Goal: Task Accomplishment & Management: Complete application form

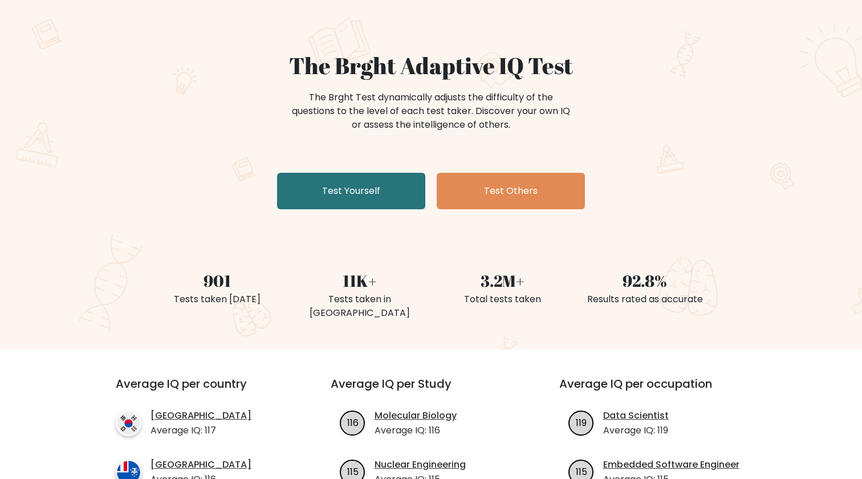
scroll to position [67, 0]
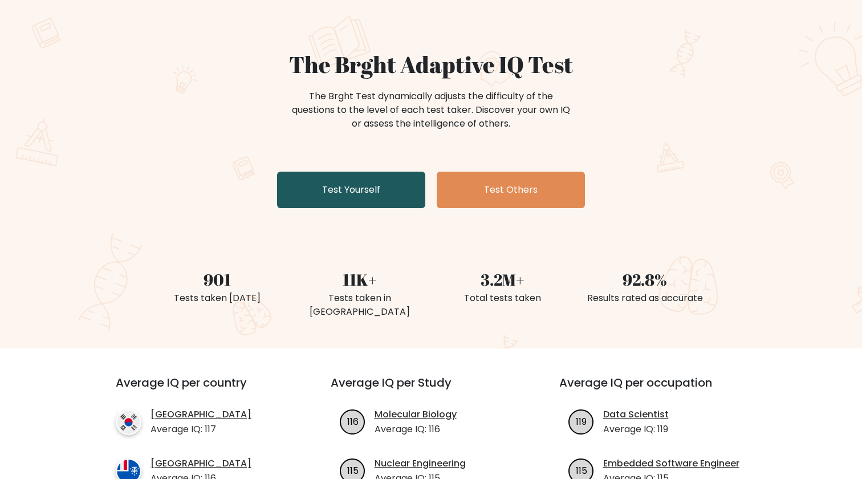
click at [342, 186] on link "Test Yourself" at bounding box center [351, 190] width 148 height 36
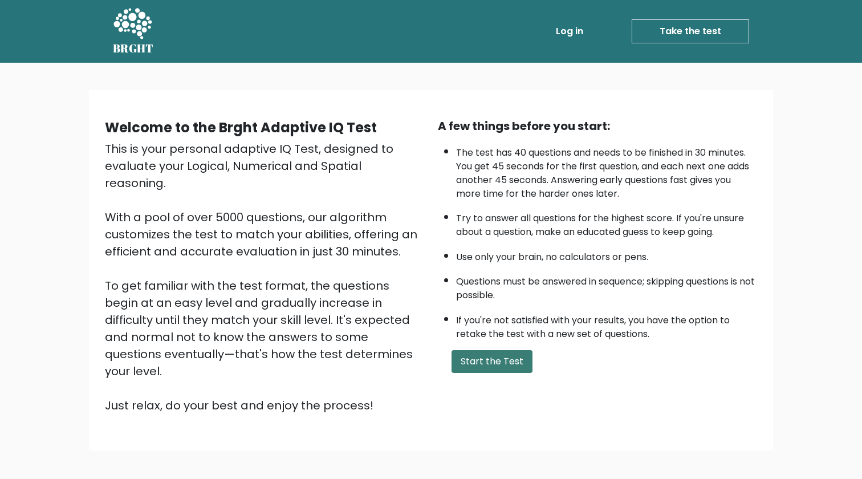
click at [491, 356] on button "Start the Test" at bounding box center [491, 361] width 81 height 23
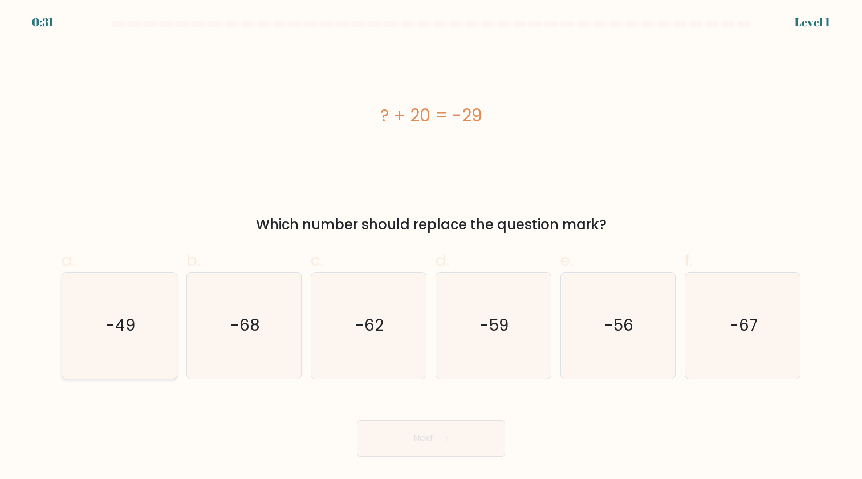
click at [117, 323] on text "-49" at bounding box center [120, 325] width 29 height 22
click at [431, 247] on input "a. -49" at bounding box center [431, 242] width 1 height 7
radio input "true"
click at [433, 447] on button "Next" at bounding box center [431, 438] width 148 height 36
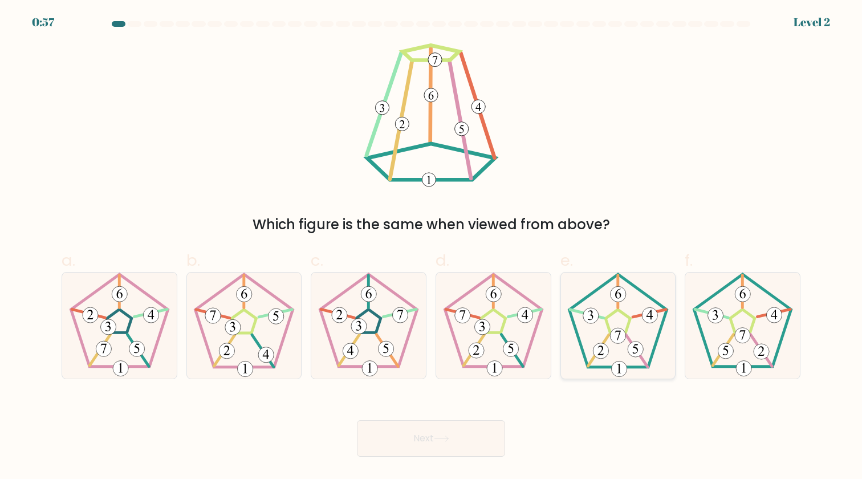
click at [635, 336] on icon at bounding box center [617, 324] width 105 height 105
click at [431, 247] on input "e." at bounding box center [431, 242] width 1 height 7
radio input "true"
click at [445, 448] on button "Next" at bounding box center [431, 438] width 148 height 36
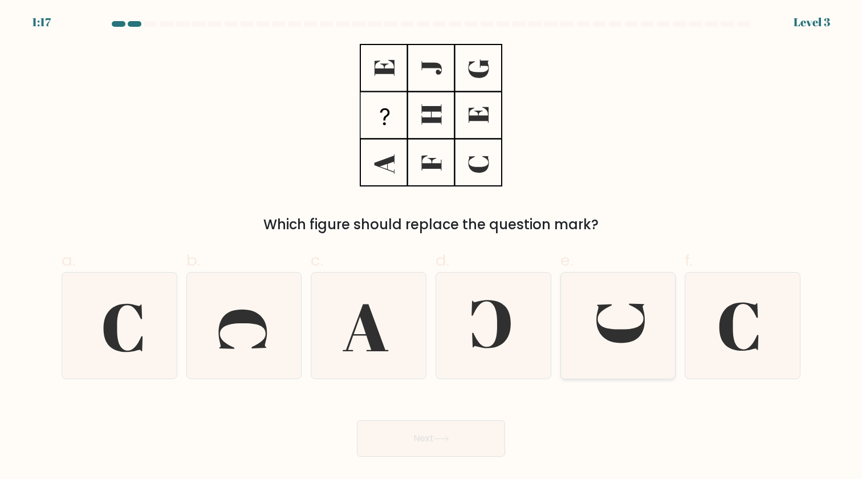
click at [613, 348] on icon at bounding box center [617, 324] width 105 height 105
click at [431, 247] on input "e." at bounding box center [431, 242] width 1 height 7
radio input "true"
click at [470, 432] on button "Next" at bounding box center [431, 438] width 148 height 36
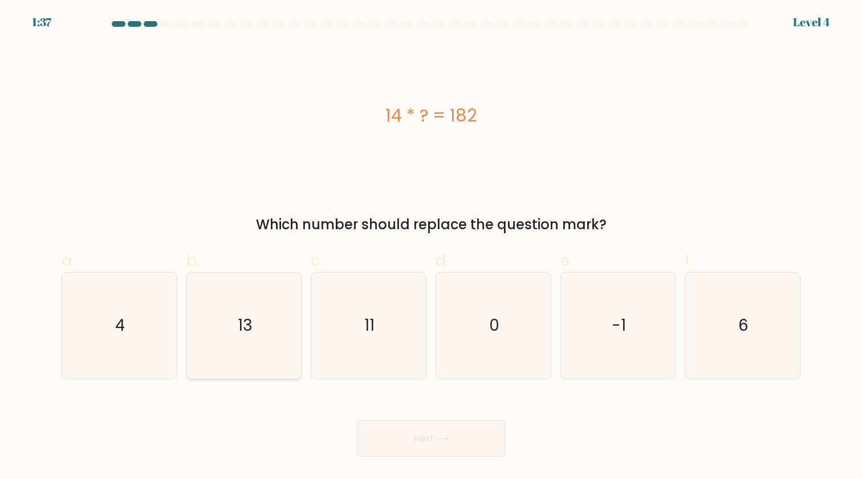
click at [270, 305] on icon "13" at bounding box center [243, 324] width 105 height 105
click at [431, 247] on input "b. 13" at bounding box center [431, 242] width 1 height 7
radio input "true"
click at [420, 436] on button "Next" at bounding box center [431, 438] width 148 height 36
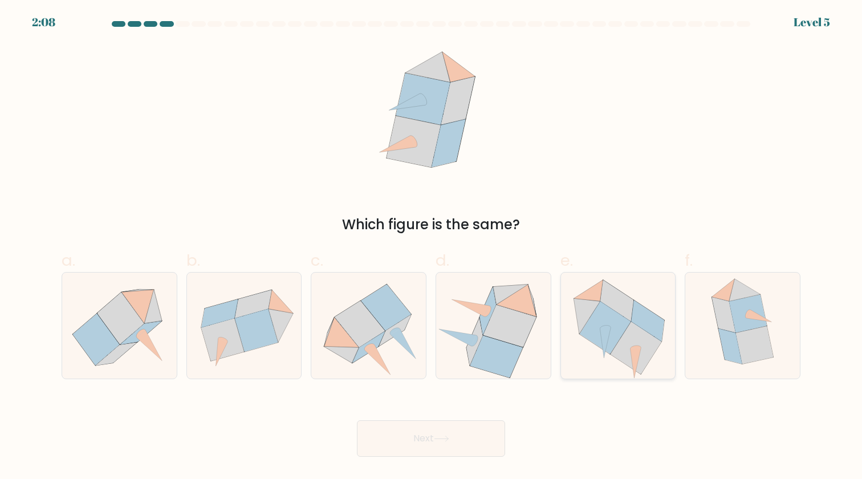
click at [619, 311] on icon at bounding box center [616, 300] width 33 height 41
click at [431, 247] on input "e." at bounding box center [431, 242] width 1 height 7
radio input "true"
click at [440, 442] on icon at bounding box center [441, 438] width 15 height 6
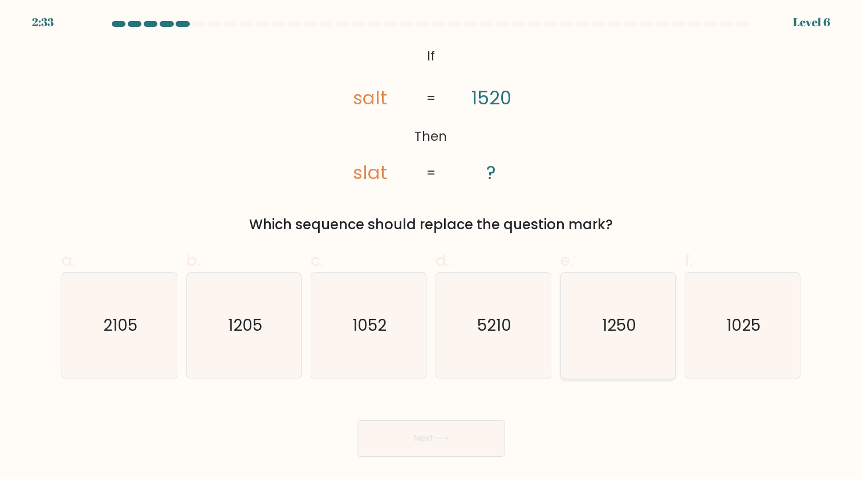
click at [627, 342] on icon "1250" at bounding box center [617, 324] width 105 height 105
click at [431, 247] on input "e. 1250" at bounding box center [431, 242] width 1 height 7
radio input "true"
click at [405, 436] on button "Next" at bounding box center [431, 438] width 148 height 36
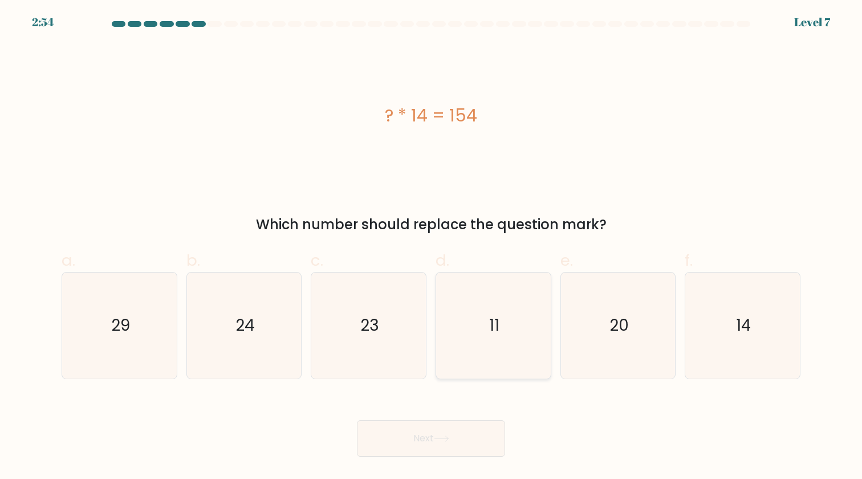
click at [460, 306] on icon "11" at bounding box center [492, 324] width 105 height 105
click at [431, 247] on input "d. 11" at bounding box center [431, 242] width 1 height 7
radio input "true"
click at [447, 440] on icon at bounding box center [441, 438] width 15 height 6
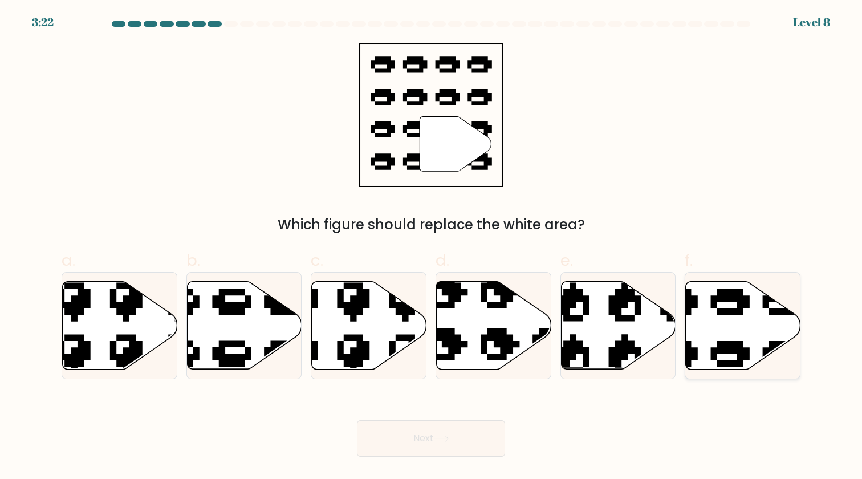
click at [721, 308] on icon at bounding box center [704, 276] width 194 height 182
click at [431, 247] on input "f." at bounding box center [431, 242] width 1 height 7
radio input "true"
click at [444, 431] on button "Next" at bounding box center [431, 438] width 148 height 36
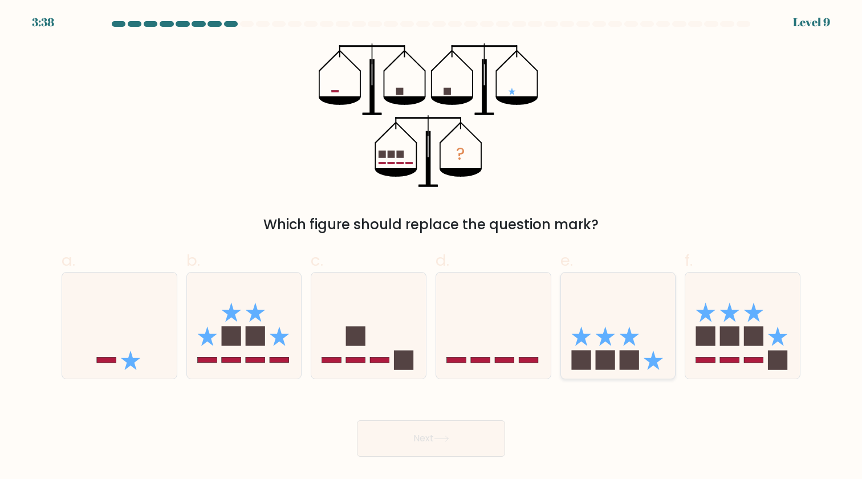
click at [630, 319] on icon at bounding box center [618, 325] width 115 height 95
click at [431, 247] on input "e." at bounding box center [431, 242] width 1 height 7
radio input "true"
click at [474, 421] on button "Next" at bounding box center [431, 438] width 148 height 36
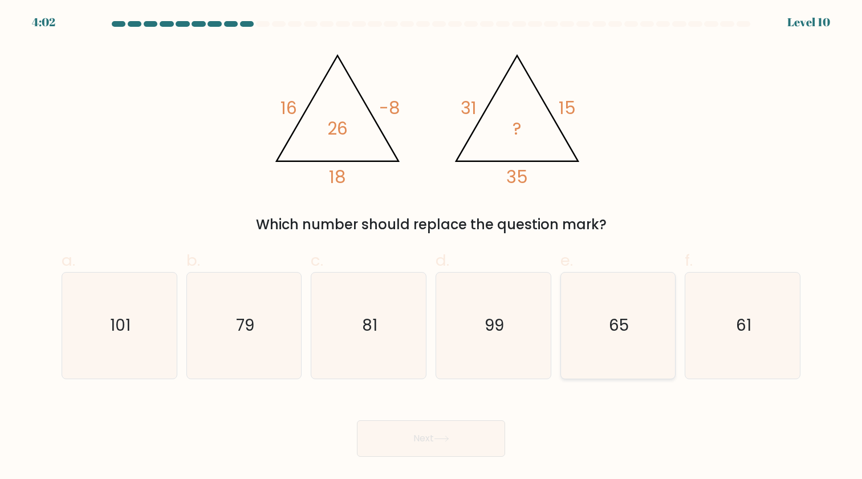
click at [578, 315] on icon "65" at bounding box center [617, 324] width 105 height 105
click at [431, 247] on input "e. 65" at bounding box center [431, 242] width 1 height 7
radio input "true"
click at [467, 421] on button "Next" at bounding box center [431, 438] width 148 height 36
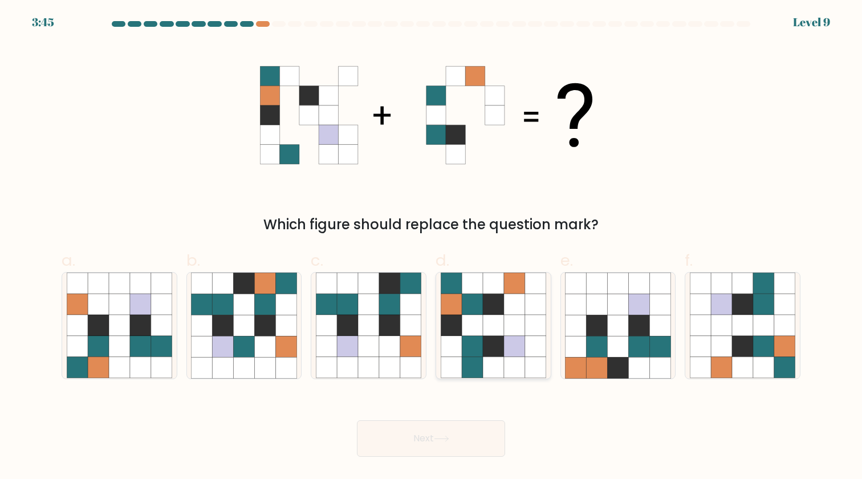
click at [462, 303] on icon at bounding box center [472, 304] width 21 height 21
click at [431, 247] on input "d." at bounding box center [431, 242] width 1 height 7
radio input "true"
click at [471, 441] on button "Next" at bounding box center [431, 438] width 148 height 36
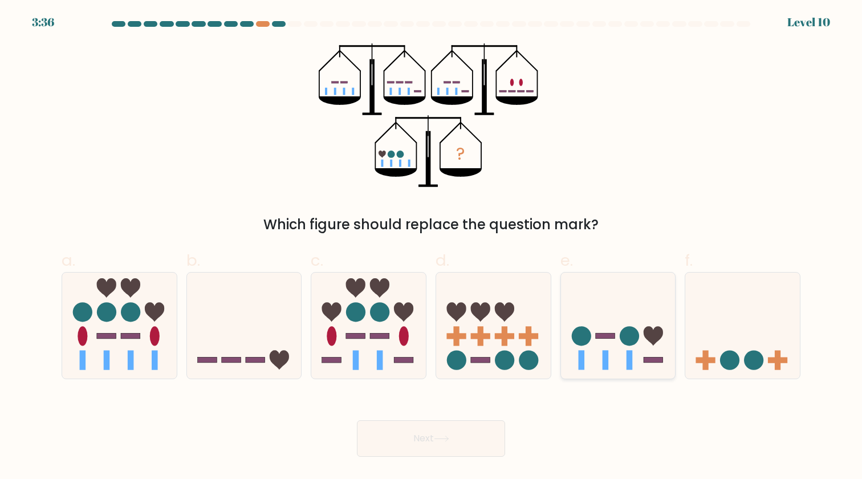
click at [655, 312] on icon at bounding box center [618, 325] width 115 height 95
click at [431, 247] on input "e." at bounding box center [431, 242] width 1 height 7
radio input "true"
click at [413, 426] on button "Next" at bounding box center [431, 438] width 148 height 36
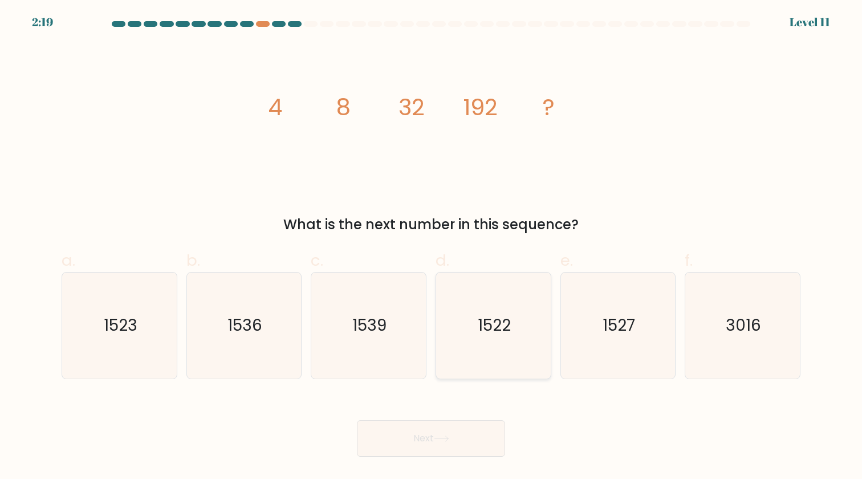
click at [503, 309] on icon "1522" at bounding box center [492, 324] width 105 height 105
click at [431, 247] on input "d. 1522" at bounding box center [431, 242] width 1 height 7
radio input "true"
click at [442, 435] on button "Next" at bounding box center [431, 438] width 148 height 36
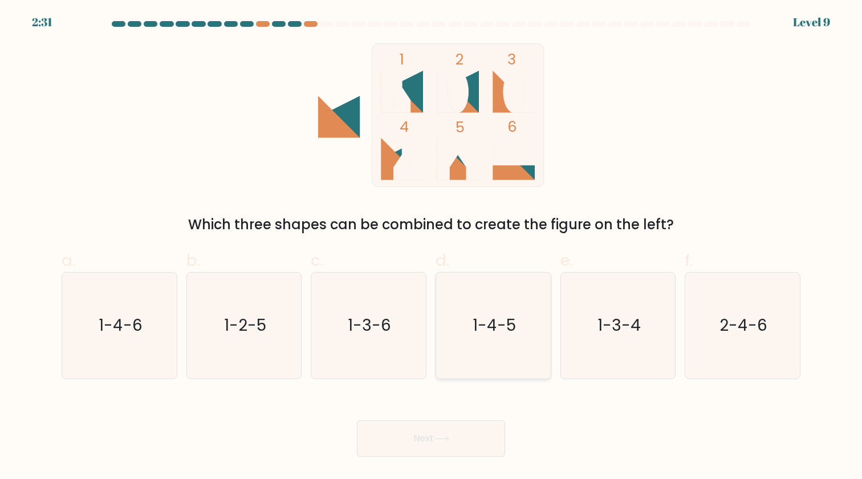
click at [501, 311] on icon "1-4-5" at bounding box center [492, 324] width 105 height 105
click at [431, 247] on input "d. 1-4-5" at bounding box center [431, 242] width 1 height 7
radio input "true"
click at [463, 422] on button "Next" at bounding box center [431, 438] width 148 height 36
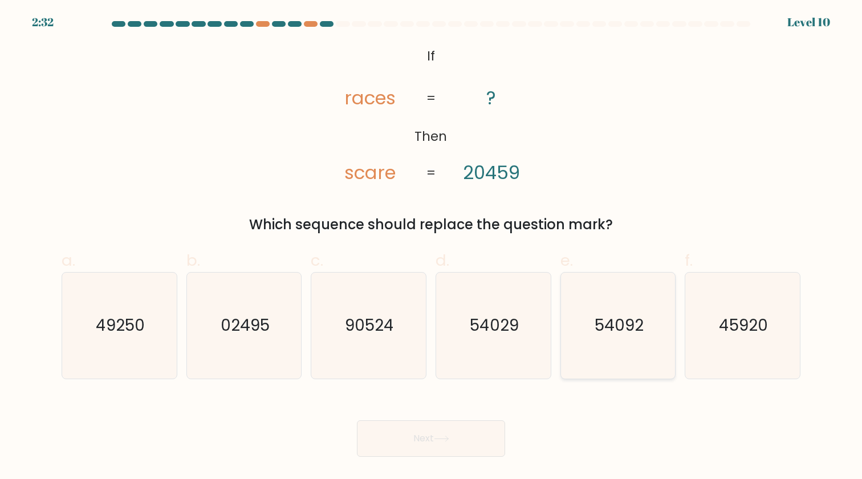
click at [633, 318] on text "54092" at bounding box center [618, 325] width 49 height 22
click at [431, 247] on input "e. 54092" at bounding box center [431, 242] width 1 height 7
radio input "true"
click at [441, 436] on icon at bounding box center [441, 438] width 15 height 6
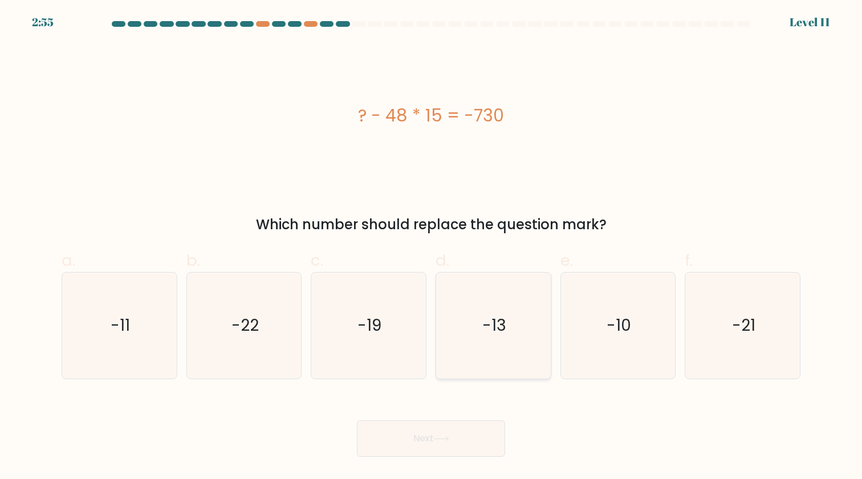
click at [497, 355] on icon "-13" at bounding box center [492, 324] width 105 height 105
click at [431, 247] on input "d. -13" at bounding box center [431, 242] width 1 height 7
radio input "true"
click at [447, 440] on icon at bounding box center [441, 438] width 15 height 6
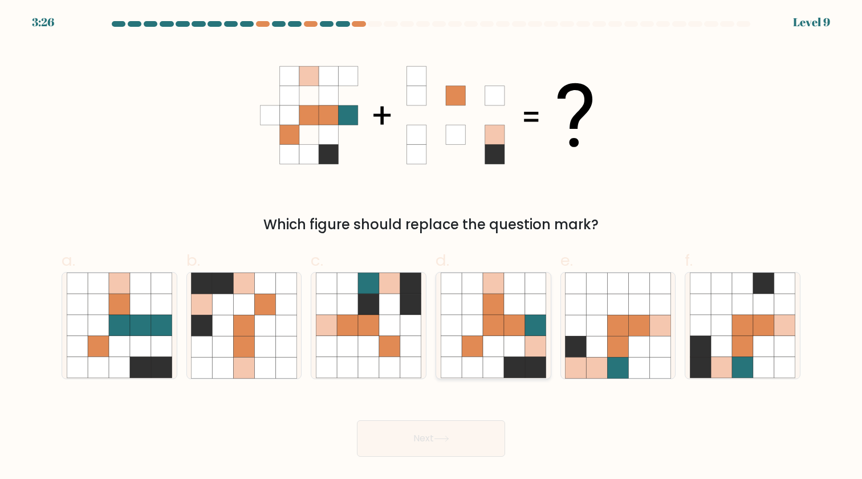
click at [524, 317] on icon at bounding box center [514, 325] width 21 height 21
click at [431, 247] on input "d." at bounding box center [431, 242] width 1 height 7
radio input "true"
click at [463, 431] on button "Next" at bounding box center [431, 438] width 148 height 36
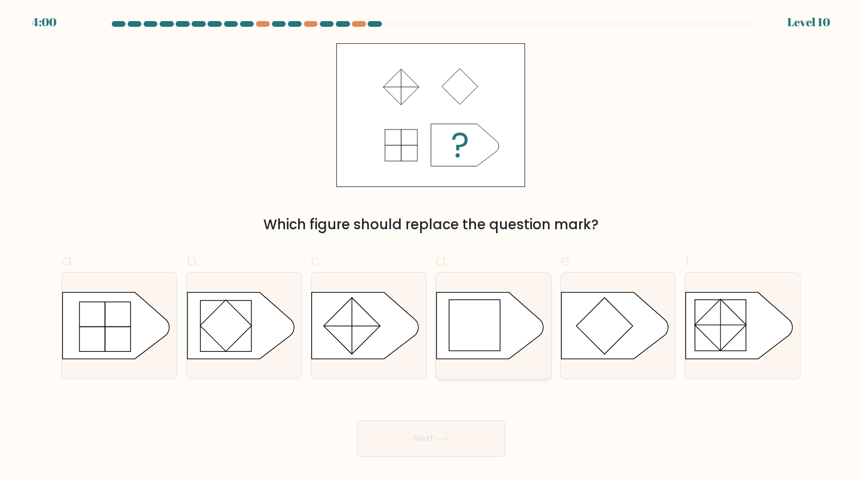
click at [464, 325] on rect at bounding box center [474, 324] width 51 height 51
click at [431, 247] on input "d." at bounding box center [431, 242] width 1 height 7
radio input "true"
click at [450, 419] on div "Next" at bounding box center [431, 425] width 752 height 64
click at [446, 436] on icon at bounding box center [441, 438] width 15 height 6
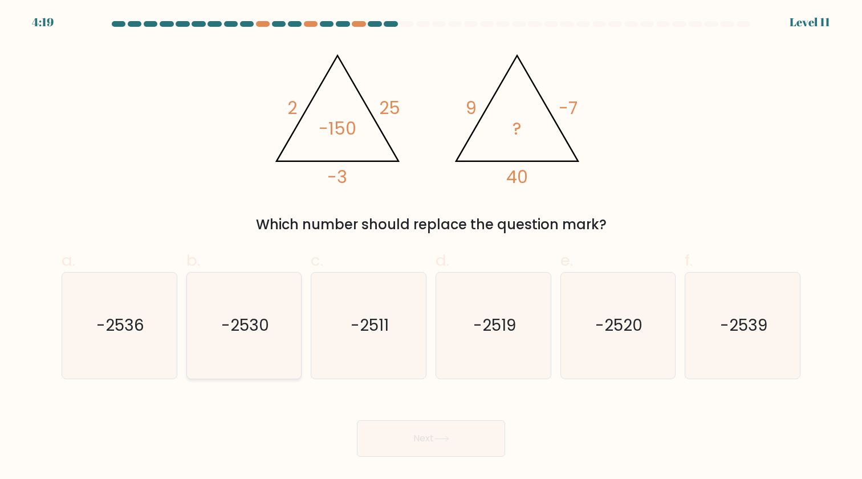
click at [239, 348] on icon "-2530" at bounding box center [243, 324] width 105 height 105
click at [431, 247] on input "b. -2530" at bounding box center [431, 242] width 1 height 7
radio input "true"
click at [435, 436] on button "Next" at bounding box center [431, 438] width 148 height 36
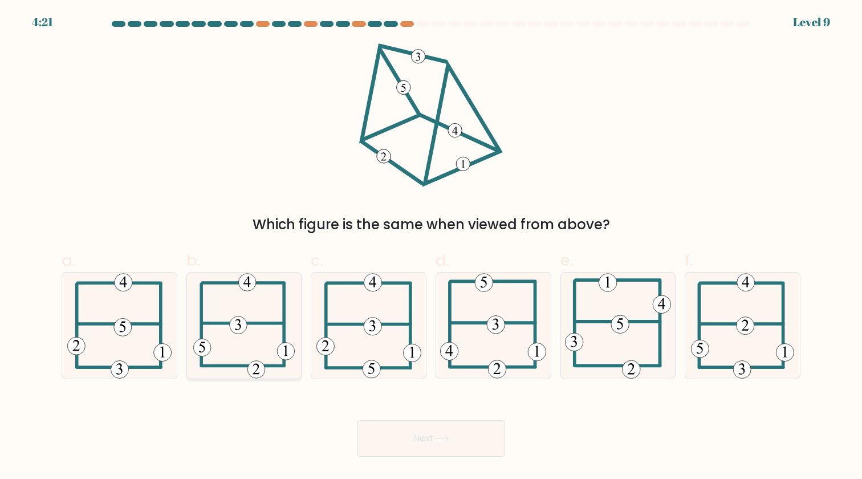
click at [267, 348] on icon at bounding box center [243, 324] width 101 height 105
click at [431, 247] on input "b." at bounding box center [431, 242] width 1 height 7
radio input "true"
click at [398, 438] on button "Next" at bounding box center [431, 438] width 148 height 36
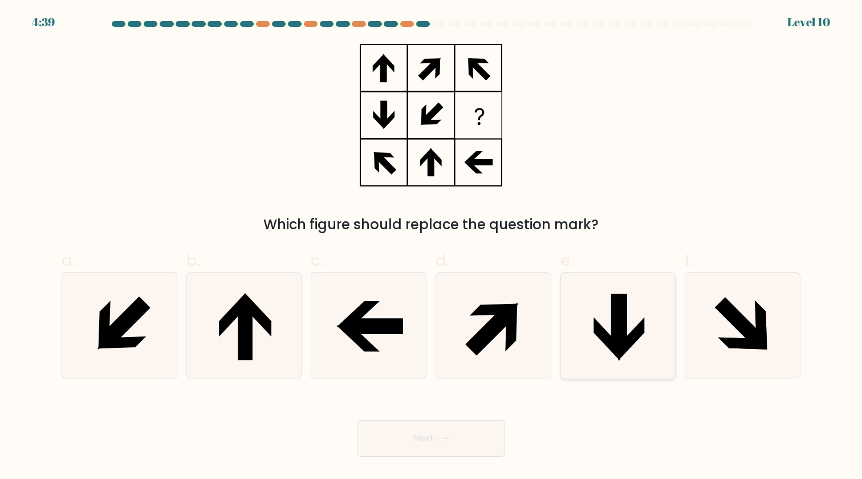
click at [640, 297] on icon at bounding box center [617, 324] width 105 height 105
click at [431, 247] on input "e." at bounding box center [431, 242] width 1 height 7
radio input "true"
click at [444, 443] on button "Next" at bounding box center [431, 438] width 148 height 36
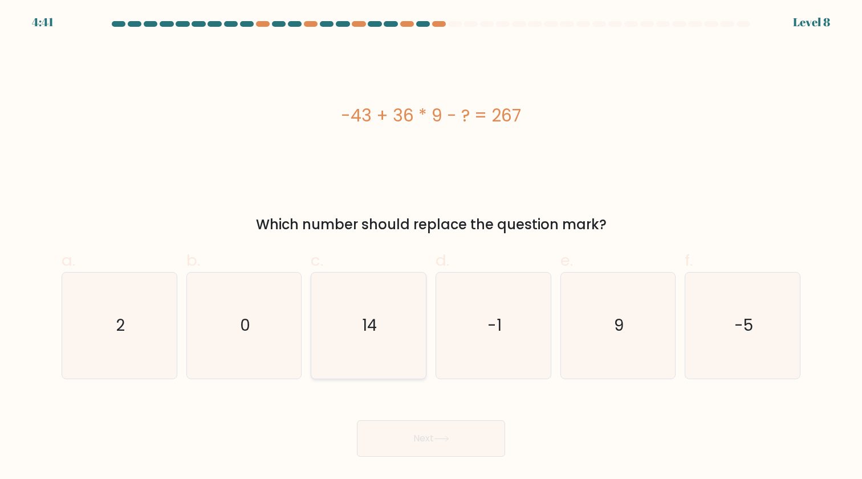
click at [354, 354] on icon "14" at bounding box center [368, 324] width 105 height 105
click at [431, 247] on input "c. 14" at bounding box center [431, 242] width 1 height 7
radio input "true"
click at [463, 443] on button "Next" at bounding box center [431, 438] width 148 height 36
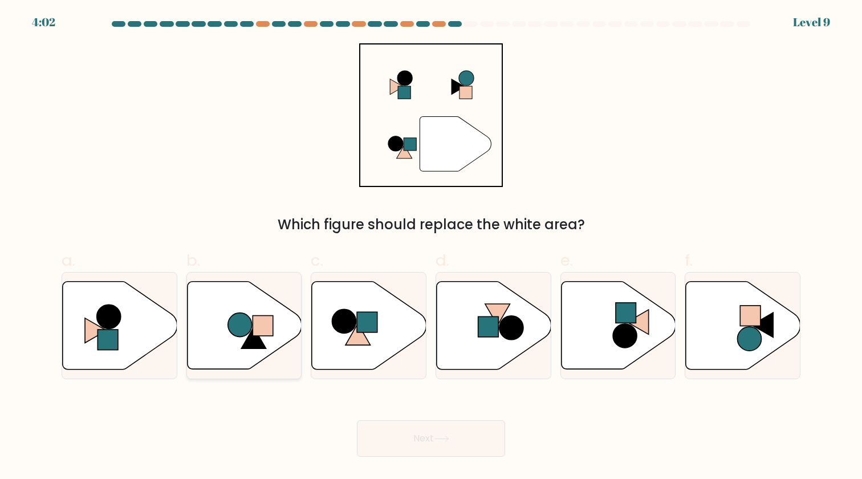
click at [285, 312] on icon at bounding box center [244, 325] width 115 height 88
click at [431, 247] on input "b." at bounding box center [431, 242] width 1 height 7
radio input "true"
click at [417, 448] on button "Next" at bounding box center [431, 438] width 148 height 36
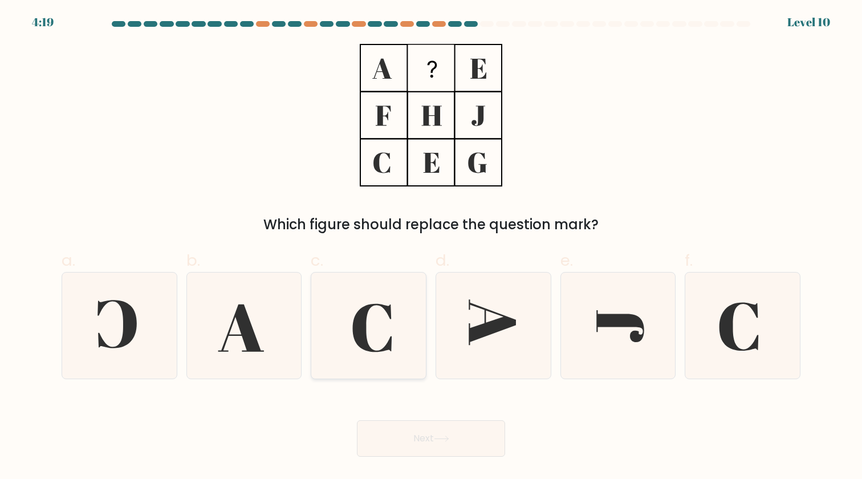
click at [378, 316] on icon at bounding box center [368, 324] width 105 height 105
click at [431, 247] on input "c." at bounding box center [431, 242] width 1 height 7
radio input "true"
click at [408, 429] on button "Next" at bounding box center [431, 438] width 148 height 36
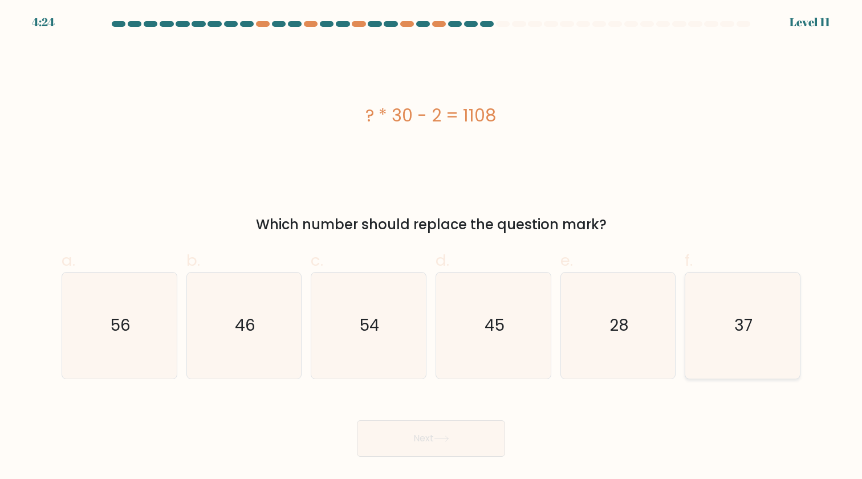
click at [761, 310] on icon "37" at bounding box center [742, 324] width 105 height 105
click at [431, 247] on input "f. 37" at bounding box center [431, 242] width 1 height 7
radio input "true"
click at [434, 439] on button "Next" at bounding box center [431, 438] width 148 height 36
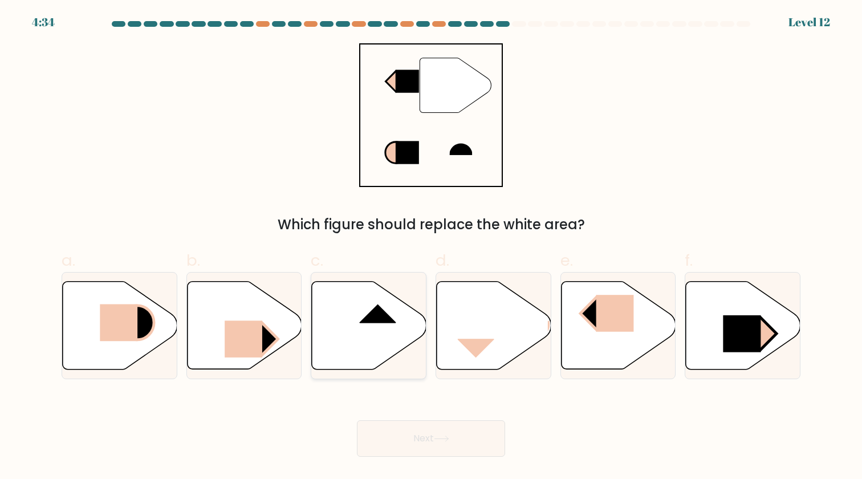
click at [359, 327] on icon at bounding box center [369, 325] width 115 height 88
click at [431, 247] on input "c." at bounding box center [431, 242] width 1 height 7
radio input "true"
click at [398, 437] on button "Next" at bounding box center [431, 438] width 148 height 36
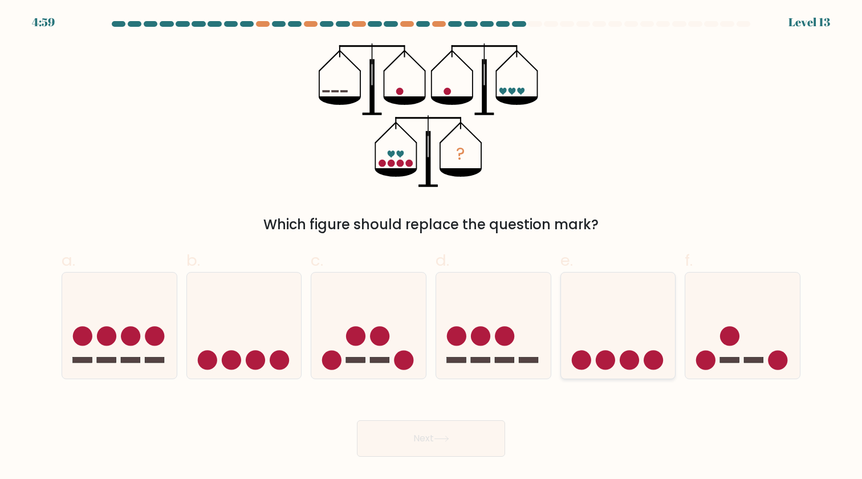
click at [594, 320] on icon at bounding box center [618, 325] width 115 height 95
click at [431, 247] on input "e." at bounding box center [431, 242] width 1 height 7
radio input "true"
click at [426, 432] on button "Next" at bounding box center [431, 438] width 148 height 36
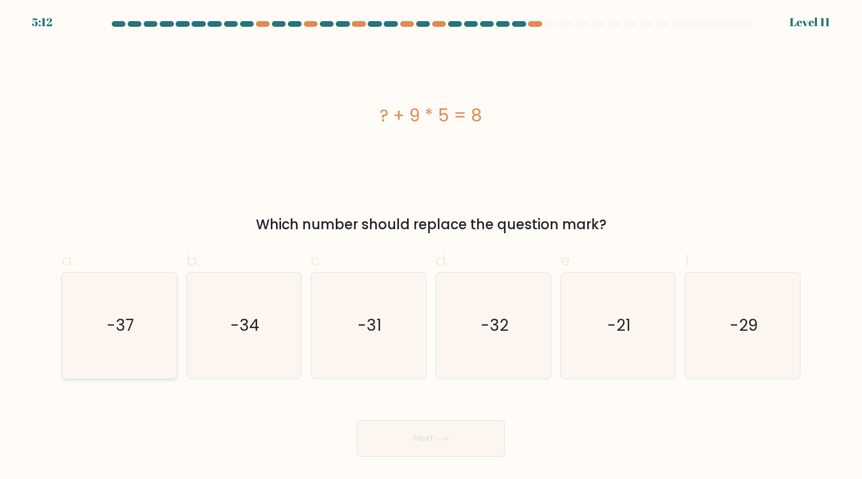
click at [119, 322] on text "-37" at bounding box center [120, 325] width 27 height 22
click at [431, 247] on input "a. -37" at bounding box center [431, 242] width 1 height 7
radio input "true"
click at [391, 440] on button "Next" at bounding box center [431, 438] width 148 height 36
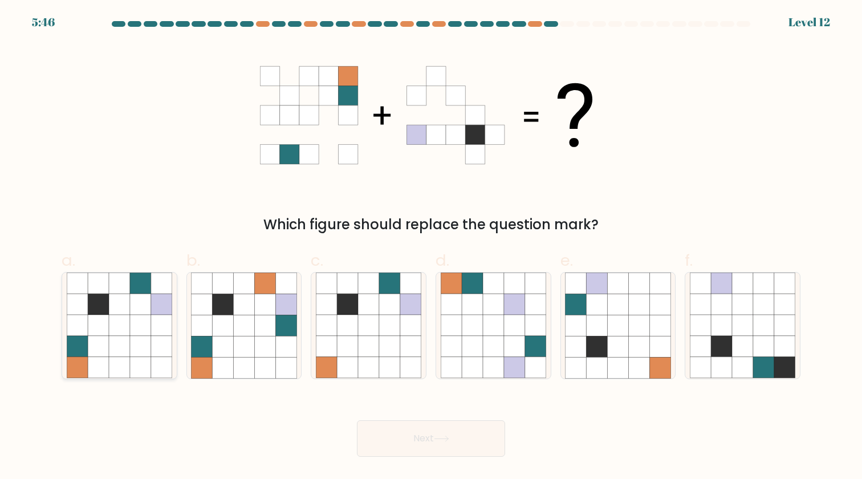
click at [149, 329] on icon at bounding box center [140, 325] width 21 height 21
click at [431, 247] on input "a." at bounding box center [431, 242] width 1 height 7
radio input "true"
click at [423, 432] on button "Next" at bounding box center [431, 438] width 148 height 36
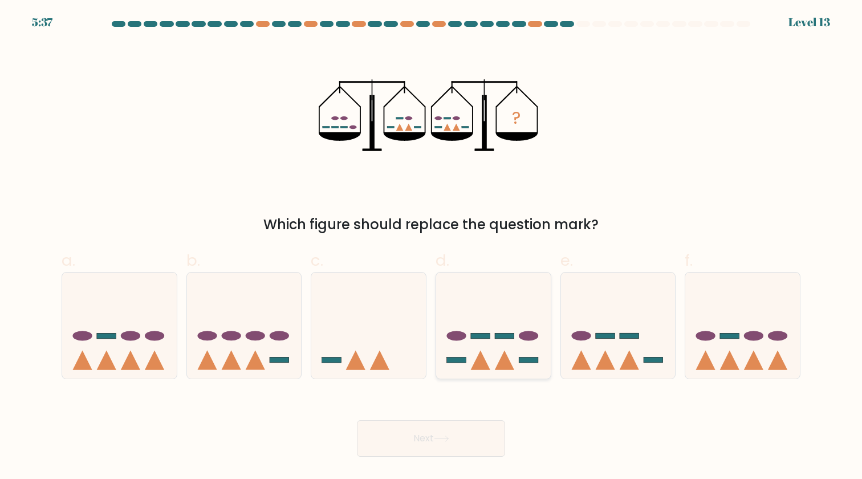
click at [475, 336] on rect at bounding box center [480, 336] width 19 height 6
click at [431, 247] on input "d." at bounding box center [431, 242] width 1 height 7
radio input "true"
click at [460, 436] on button "Next" at bounding box center [431, 438] width 148 height 36
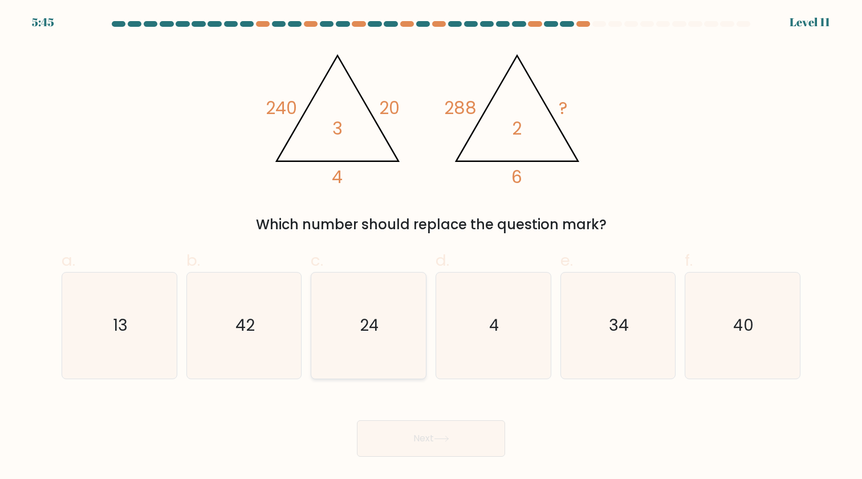
click at [363, 321] on text "24" at bounding box center [369, 325] width 19 height 22
click at [431, 247] on input "c. 24" at bounding box center [431, 242] width 1 height 7
radio input "true"
click at [395, 436] on button "Next" at bounding box center [431, 438] width 148 height 36
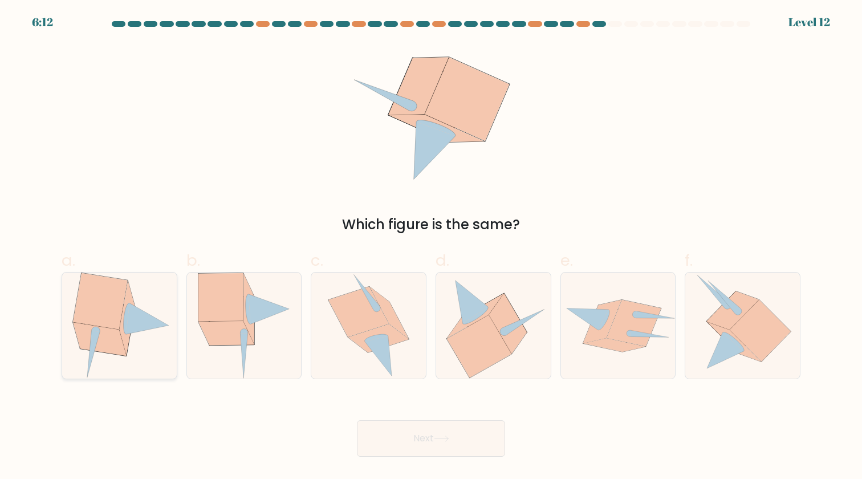
click at [116, 360] on icon at bounding box center [119, 324] width 102 height 105
click at [431, 247] on input "a." at bounding box center [431, 242] width 1 height 7
radio input "true"
click at [403, 434] on button "Next" at bounding box center [431, 438] width 148 height 36
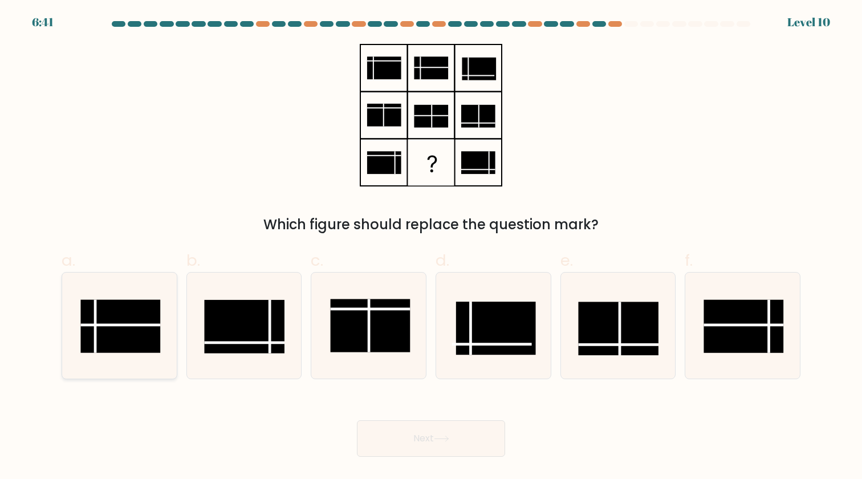
click at [111, 329] on rect at bounding box center [120, 326] width 80 height 53
click at [431, 247] on input "a." at bounding box center [431, 242] width 1 height 7
radio input "true"
click at [409, 433] on button "Next" at bounding box center [431, 438] width 148 height 36
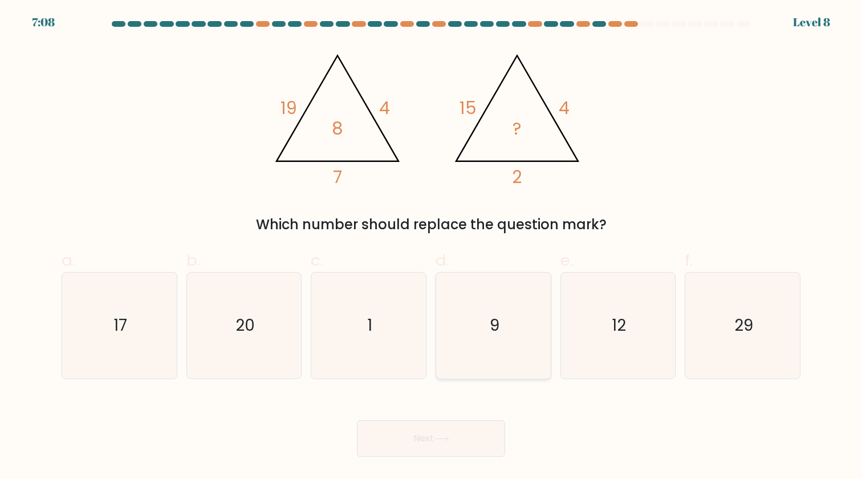
click at [484, 307] on icon "9" at bounding box center [492, 324] width 105 height 105
click at [431, 247] on input "d. 9" at bounding box center [431, 242] width 1 height 7
radio input "true"
click at [461, 440] on button "Next" at bounding box center [431, 438] width 148 height 36
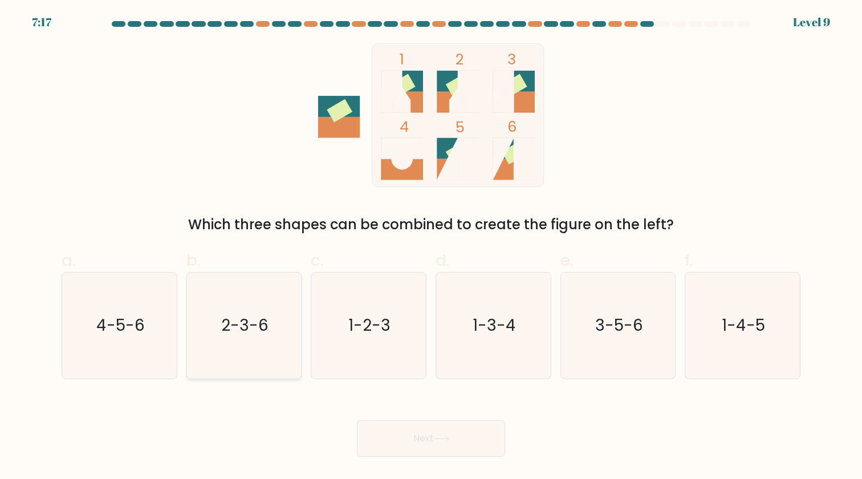
click at [237, 335] on text "2-3-6" at bounding box center [244, 325] width 47 height 22
click at [431, 247] on input "b. 2-3-6" at bounding box center [431, 242] width 1 height 7
radio input "true"
click at [417, 434] on button "Next" at bounding box center [431, 438] width 148 height 36
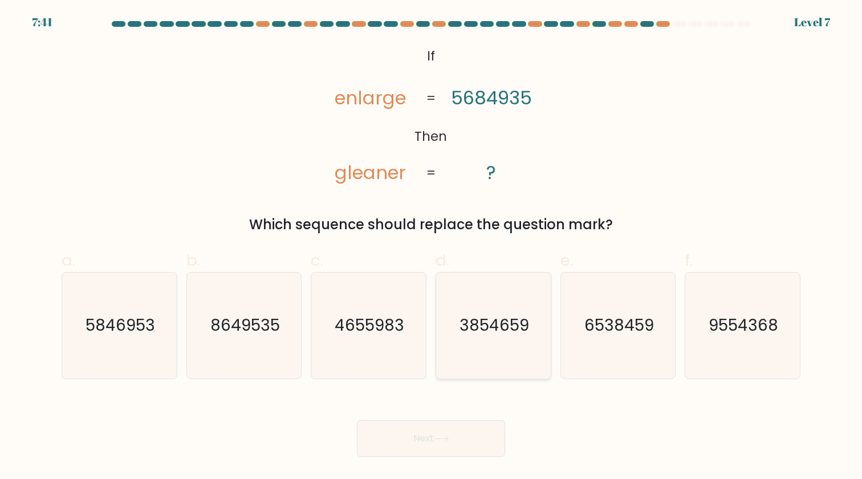
click at [464, 344] on icon "3854659" at bounding box center [492, 324] width 105 height 105
click at [431, 247] on input "d. 3854659" at bounding box center [431, 242] width 1 height 7
radio input "true"
click at [435, 432] on button "Next" at bounding box center [431, 438] width 148 height 36
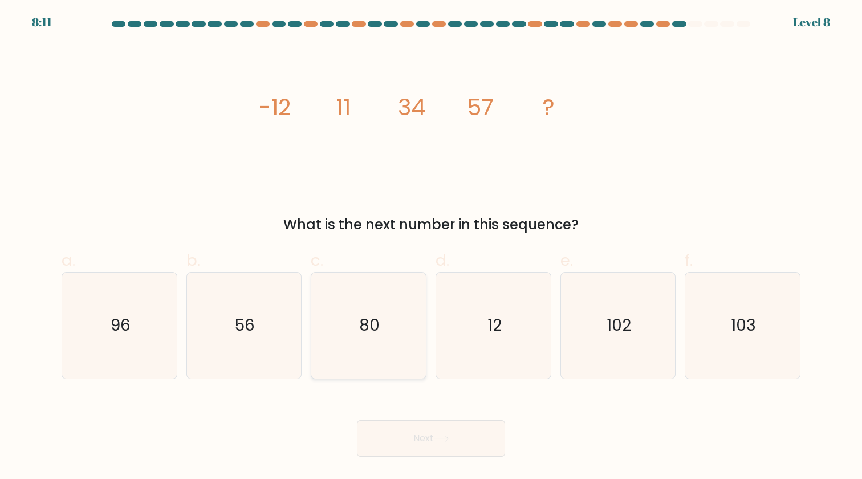
click at [368, 320] on text "80" at bounding box center [369, 325] width 21 height 22
click at [431, 247] on input "c. 80" at bounding box center [431, 242] width 1 height 7
radio input "true"
click at [422, 447] on button "Next" at bounding box center [431, 438] width 148 height 36
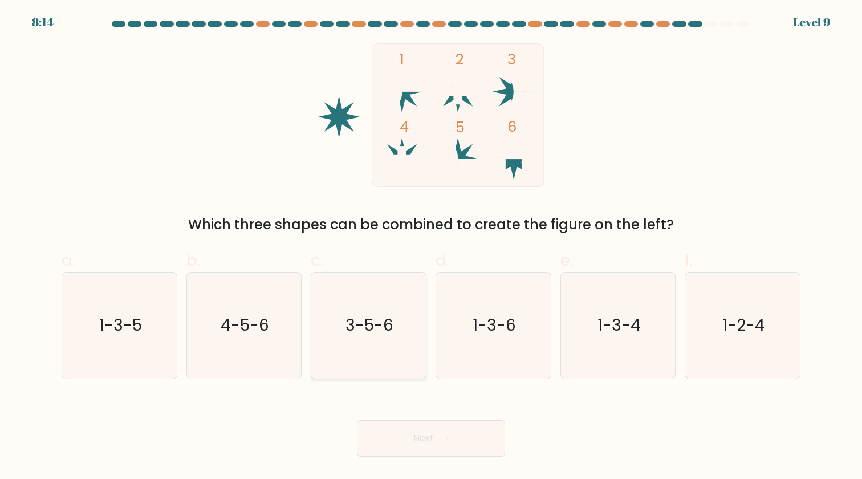
click at [393, 307] on icon "3-5-6" at bounding box center [368, 324] width 105 height 105
click at [431, 247] on input "c. 3-5-6" at bounding box center [431, 242] width 1 height 7
radio input "true"
click at [408, 437] on button "Next" at bounding box center [431, 438] width 148 height 36
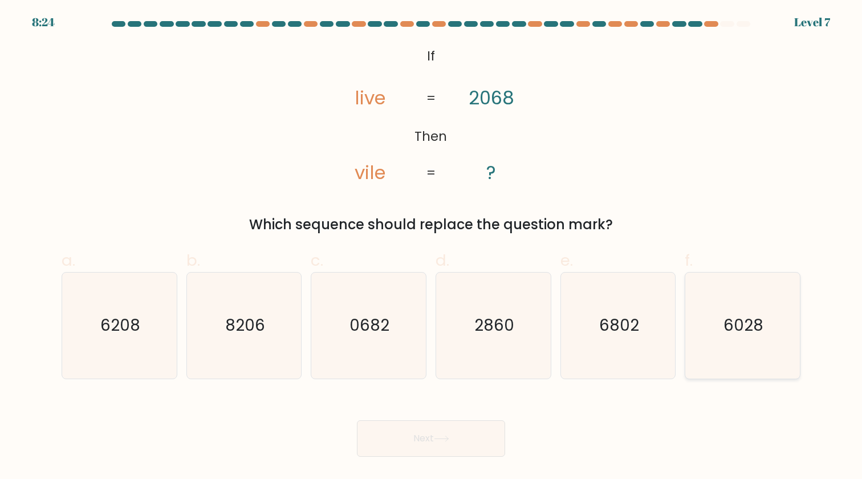
click at [721, 324] on icon "6028" at bounding box center [742, 324] width 105 height 105
click at [431, 247] on input "f. 6028" at bounding box center [431, 242] width 1 height 7
radio input "true"
click at [447, 438] on icon at bounding box center [441, 438] width 15 height 6
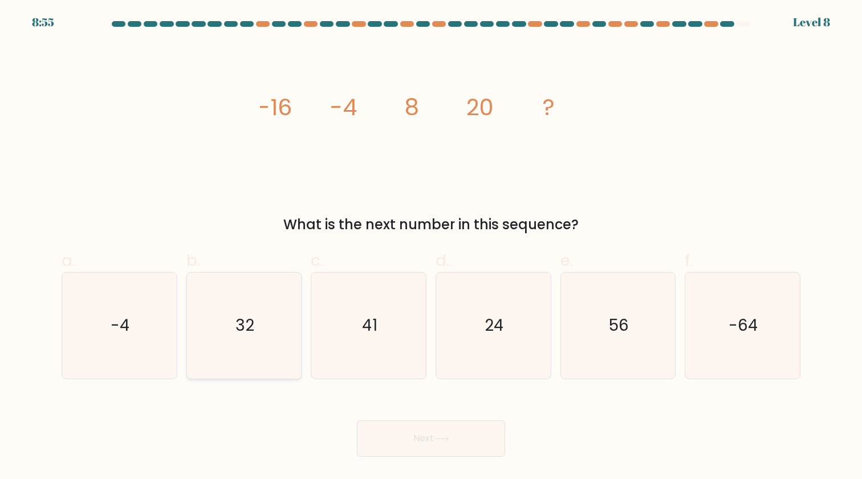
click at [233, 323] on icon "32" at bounding box center [243, 324] width 105 height 105
click at [431, 247] on input "b. 32" at bounding box center [431, 242] width 1 height 7
radio input "true"
click at [415, 439] on button "Next" at bounding box center [431, 438] width 148 height 36
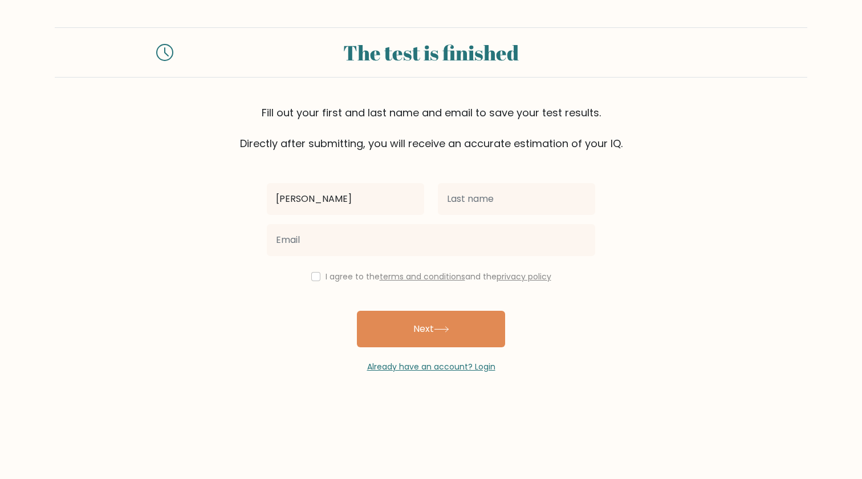
type input "greta"
click at [471, 203] on input "text" at bounding box center [516, 199] width 157 height 32
type input "Pontone"
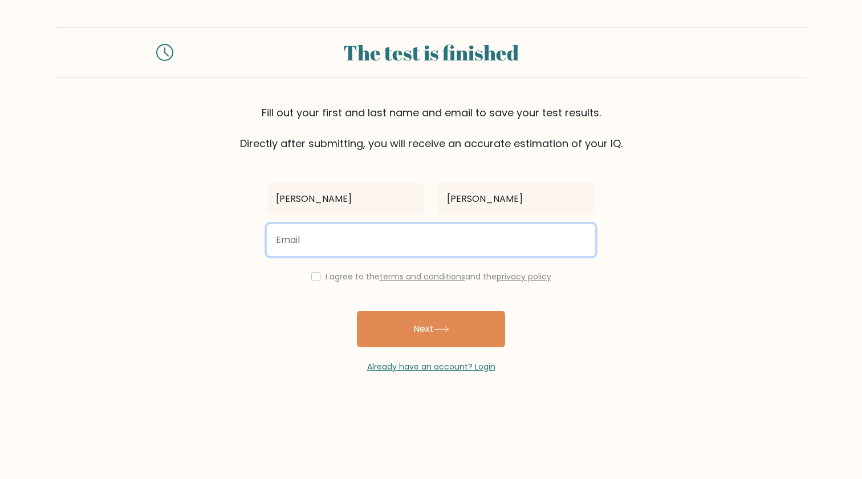
click at [497, 238] on input "email" at bounding box center [431, 240] width 328 height 32
click at [364, 238] on input "3471217311" at bounding box center [431, 240] width 328 height 32
type input "3"
click at [344, 247] on input "email" at bounding box center [431, 240] width 328 height 32
type input "gpontone@canadianschool.it"
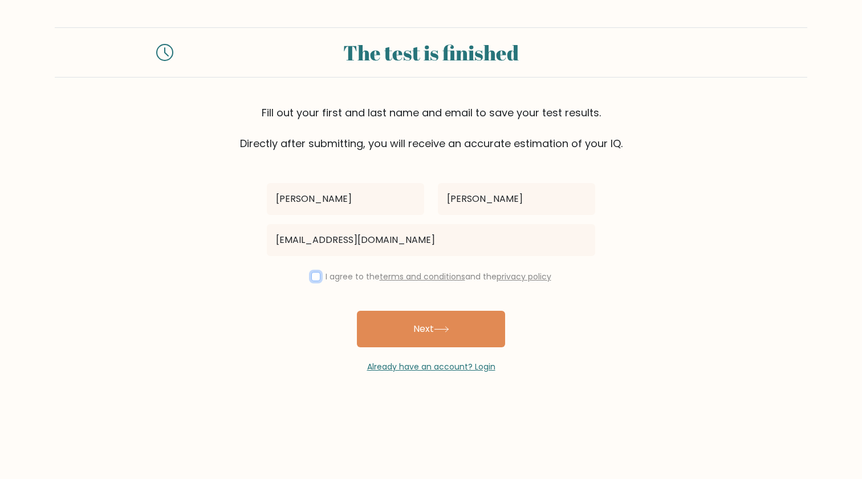
click at [311, 274] on input "checkbox" at bounding box center [315, 276] width 9 height 9
checkbox input "true"
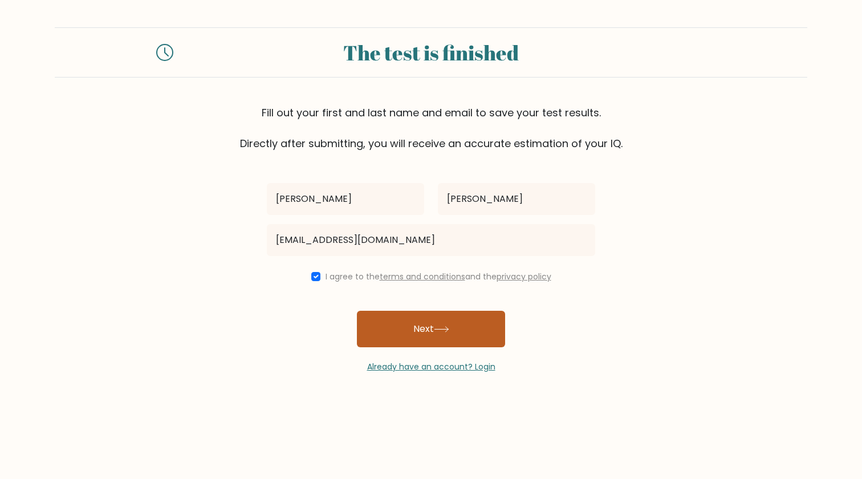
click at [390, 325] on button "Next" at bounding box center [431, 329] width 148 height 36
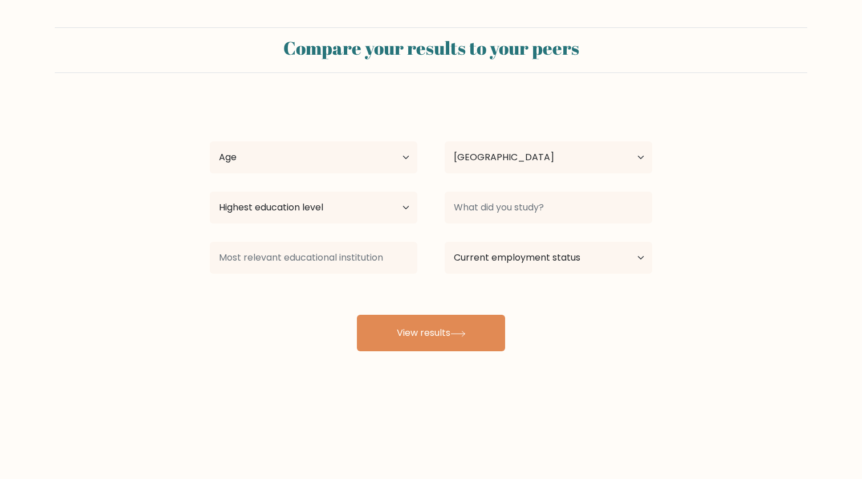
select select "IT"
click at [375, 162] on select "Age Under [DEMOGRAPHIC_DATA] [DEMOGRAPHIC_DATA] [DEMOGRAPHIC_DATA] [DEMOGRAPHIC…" at bounding box center [313, 157] width 207 height 32
click at [403, 210] on select "Highest education level No schooling Primary Lower Secondary Upper Secondary Oc…" at bounding box center [313, 207] width 207 height 32
select select "upper_secondary"
click at [210, 191] on select "Highest education level No schooling Primary Lower Secondary Upper Secondary Oc…" at bounding box center [313, 207] width 207 height 32
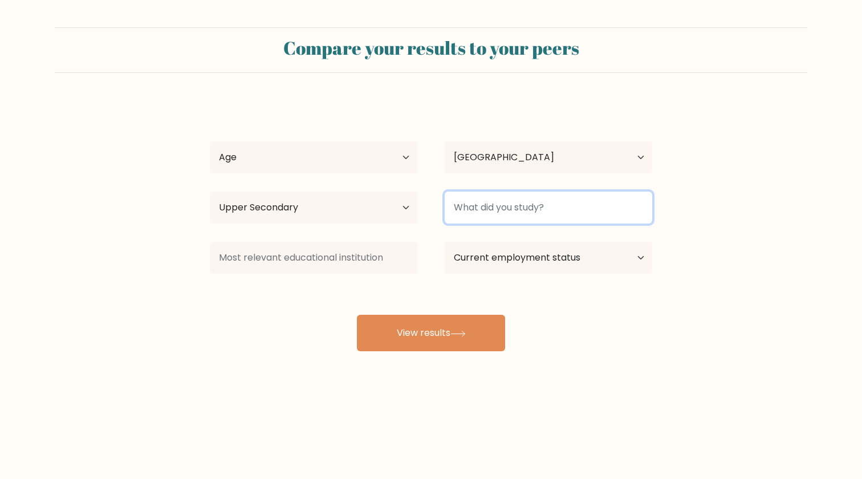
click at [539, 215] on input at bounding box center [547, 207] width 207 height 32
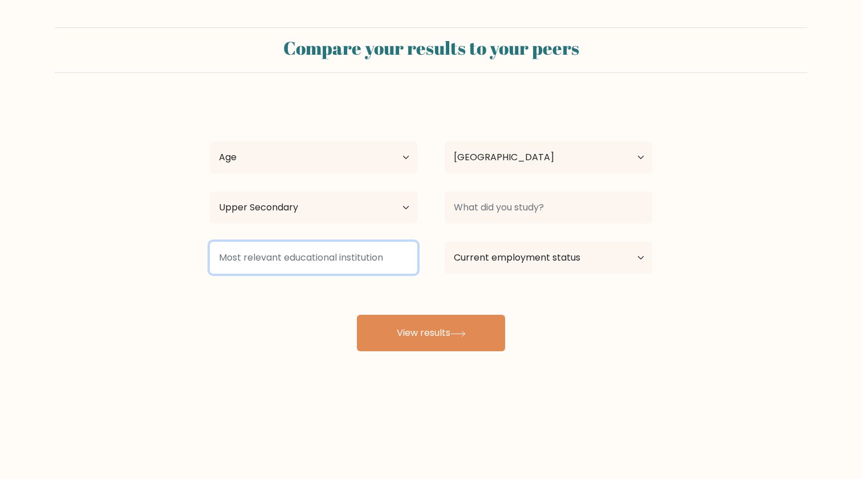
click at [389, 252] on input at bounding box center [313, 258] width 207 height 32
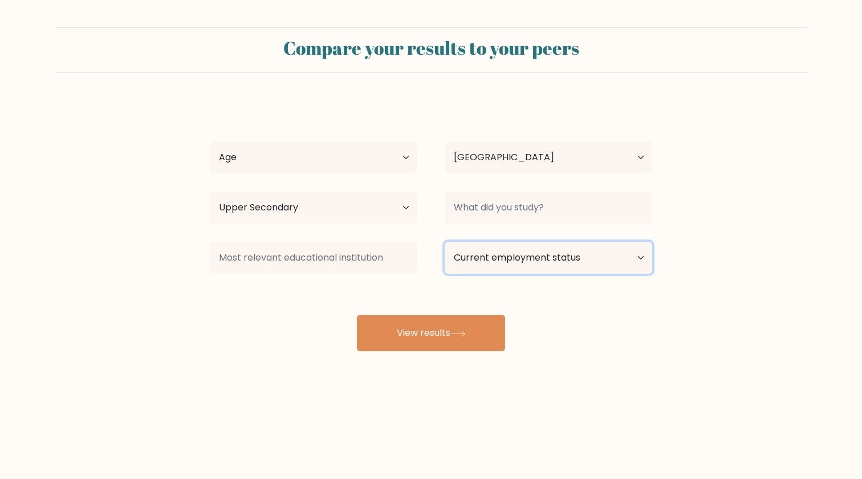
click at [505, 244] on select "Current employment status Employed Student Retired Other / prefer not to answer" at bounding box center [547, 258] width 207 height 32
select select "student"
click at [444, 242] on select "Current employment status Employed Student Retired Other / prefer not to answer" at bounding box center [547, 258] width 207 height 32
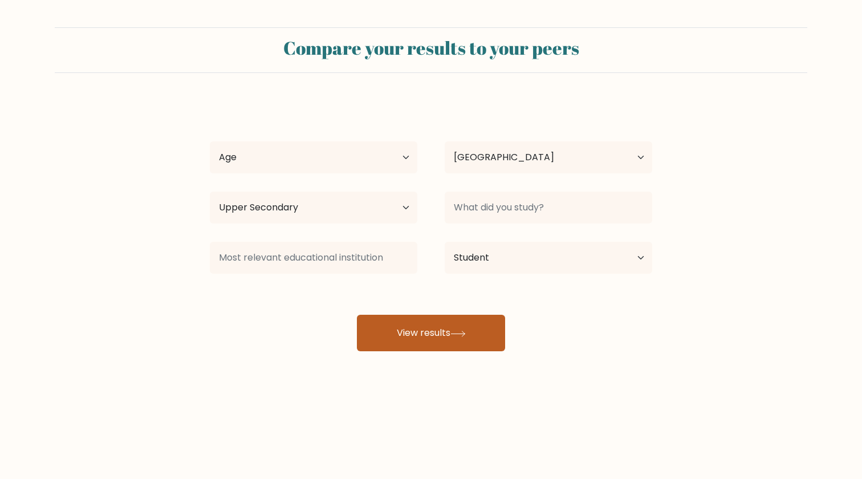
click at [457, 339] on button "View results" at bounding box center [431, 333] width 148 height 36
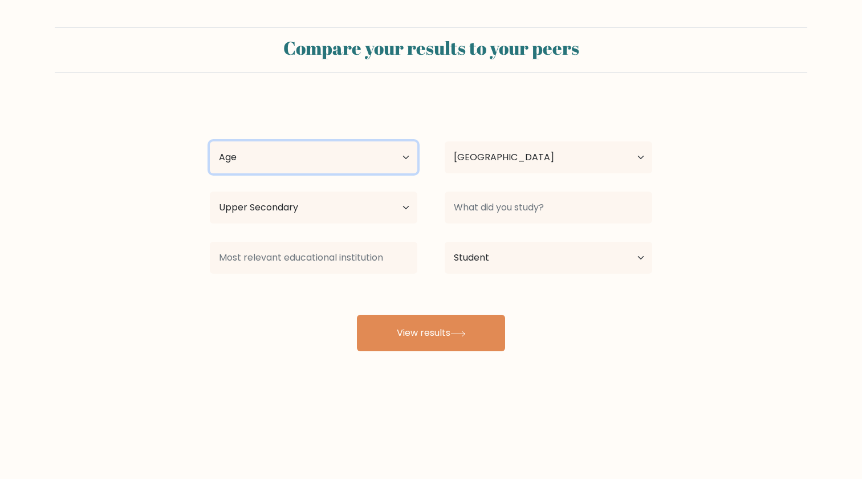
click at [300, 145] on select "Age Under 18 years old 18-24 years old 25-34 years old 35-44 years old 45-54 ye…" at bounding box center [313, 157] width 207 height 32
select select "min_18"
click at [210, 141] on select "Age Under 18 years old 18-24 years old 25-34 years old 35-44 years old 45-54 ye…" at bounding box center [313, 157] width 207 height 32
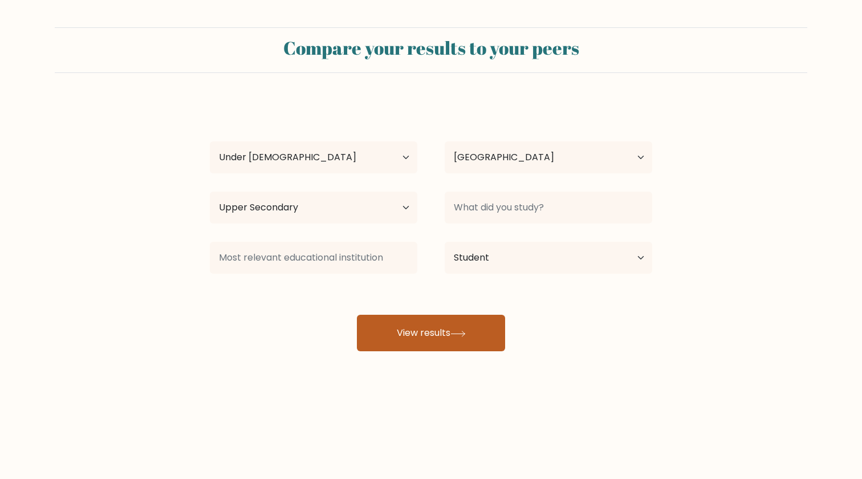
click at [407, 331] on button "View results" at bounding box center [431, 333] width 148 height 36
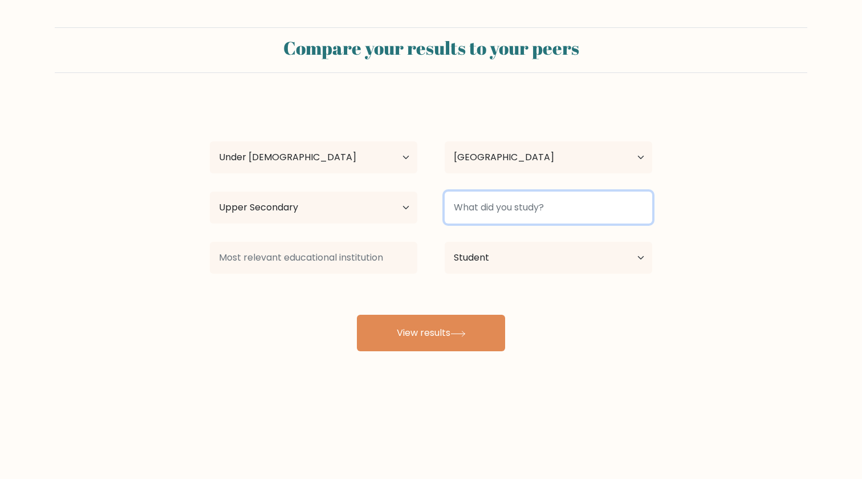
click at [487, 198] on input at bounding box center [547, 207] width 207 height 32
click at [484, 213] on input at bounding box center [547, 207] width 207 height 32
type input "Scientifico"
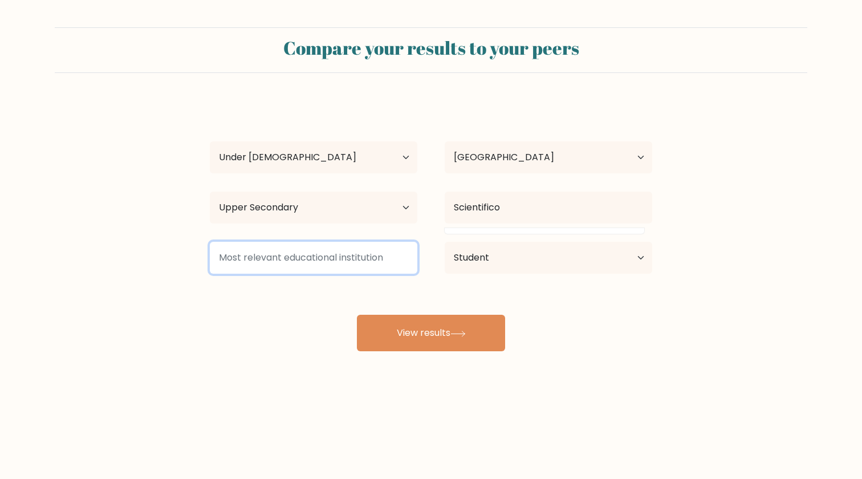
click at [316, 263] on input at bounding box center [313, 258] width 207 height 32
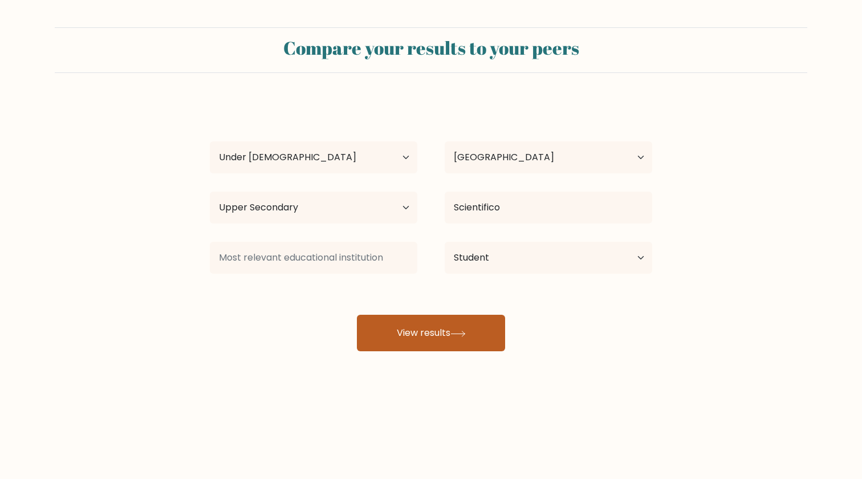
click at [386, 342] on button "View results" at bounding box center [431, 333] width 148 height 36
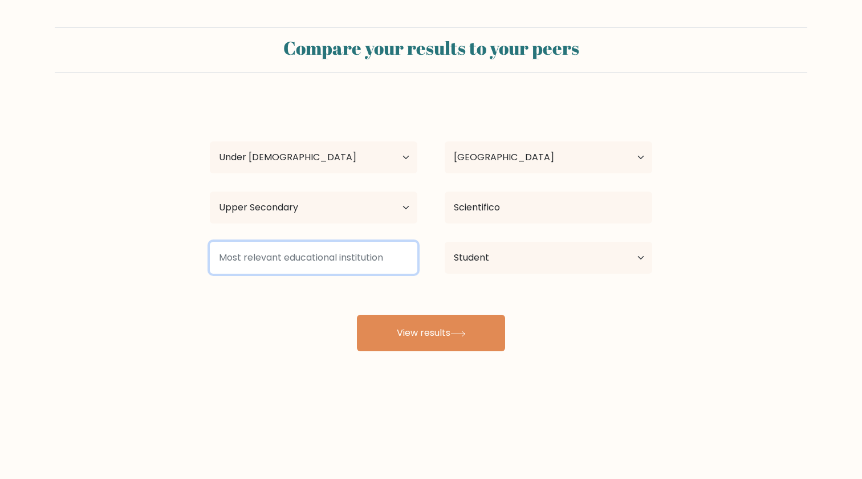
click at [351, 263] on input at bounding box center [313, 258] width 207 height 32
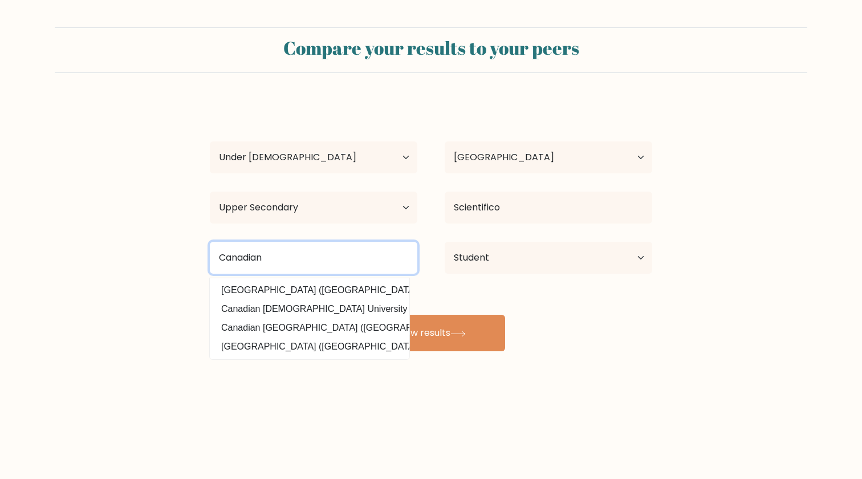
type input "Canadian"
click at [357, 315] on button "View results" at bounding box center [431, 333] width 148 height 36
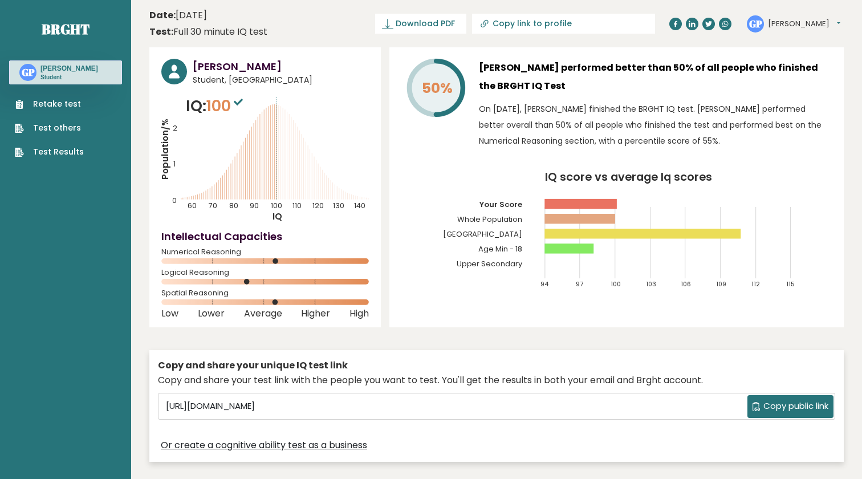
click at [693, 222] on icon "IQ score vs average Iq scores 94 97 100 103 106 109 112 115 Your Score Whole Po…" at bounding box center [616, 235] width 430 height 127
click at [735, 231] on rect at bounding box center [643, 234] width 196 height 10
click at [740, 231] on rect at bounding box center [643, 234] width 196 height 10
click at [739, 232] on icon "IQ score vs average Iq scores 94 97 100 103 106 109 112 115 Your Score Whole Po…" at bounding box center [616, 235] width 430 height 127
click at [739, 232] on rect at bounding box center [643, 234] width 196 height 10
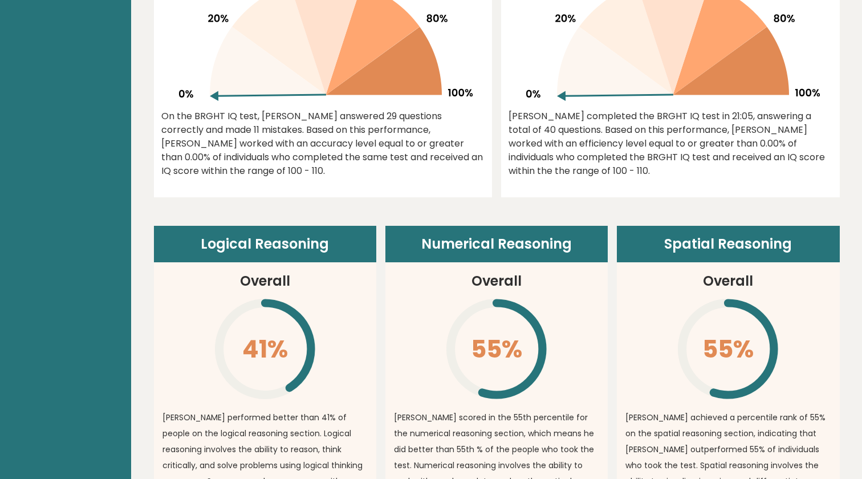
scroll to position [618, 0]
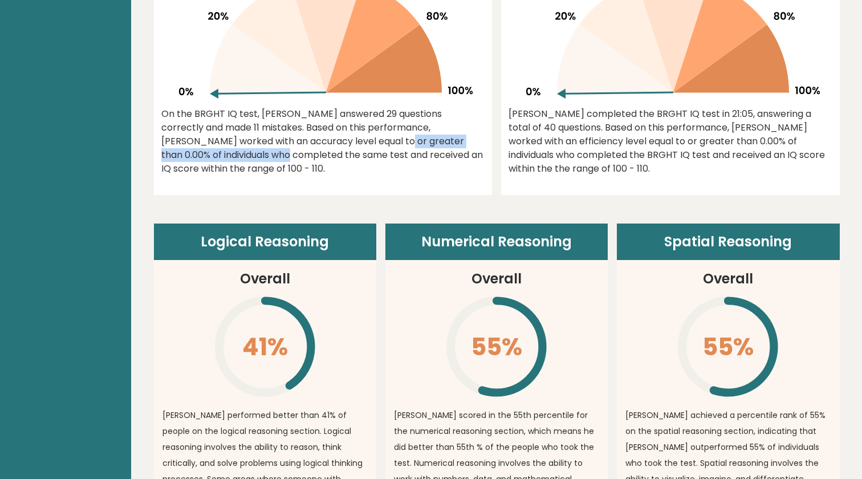
drag, startPoint x: 243, startPoint y: 146, endPoint x: 422, endPoint y: 140, distance: 179.6
click at [422, 140] on div "On the BRGHT IQ test, [PERSON_NAME] answered 29 questions correctly and made 11…" at bounding box center [323, 141] width 324 height 68
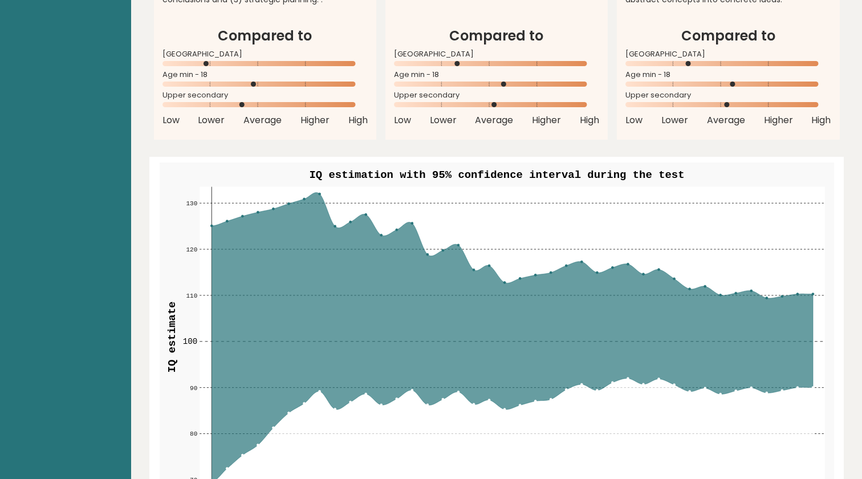
scroll to position [1183, 0]
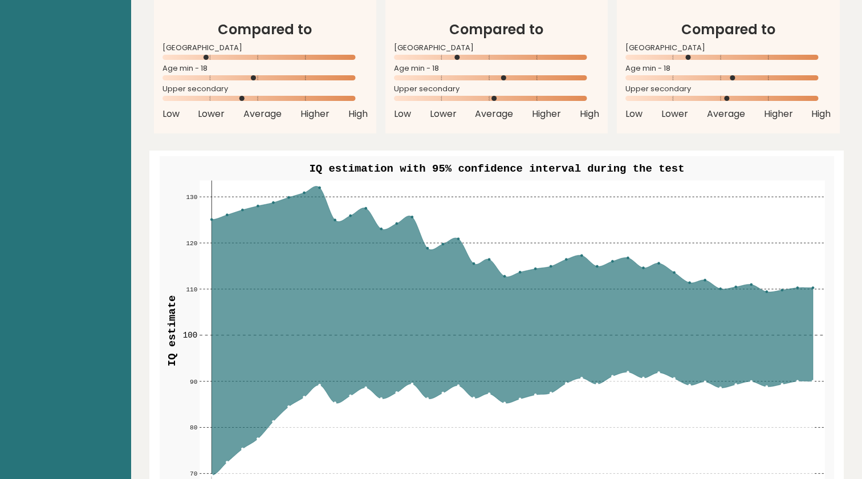
click at [321, 192] on icon at bounding box center [511, 330] width 601 height 289
click at [320, 186] on rect at bounding box center [511, 331] width 625 height 300
click at [318, 183] on rect at bounding box center [511, 331] width 625 height 300
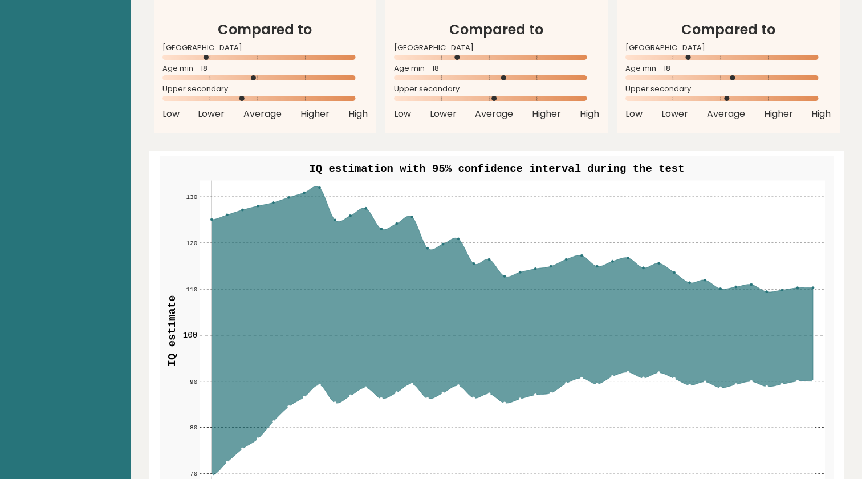
scroll to position [1190, 0]
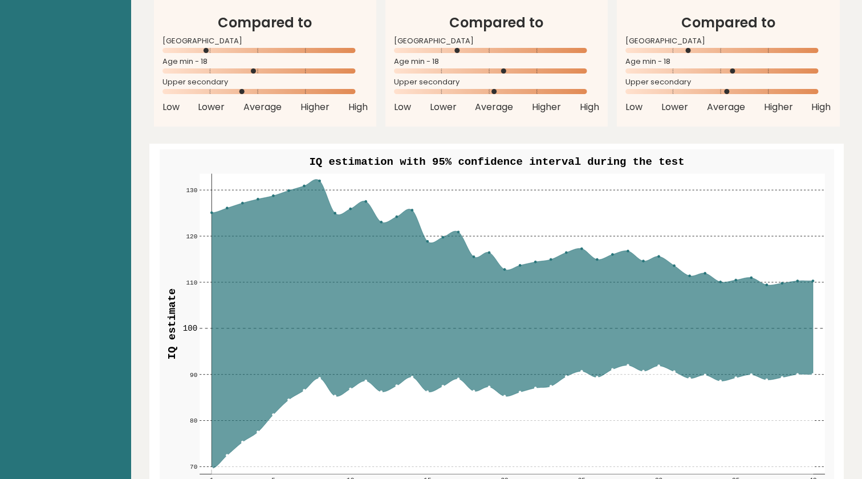
click at [318, 183] on icon at bounding box center [511, 324] width 601 height 289
click at [318, 178] on rect at bounding box center [511, 324] width 625 height 300
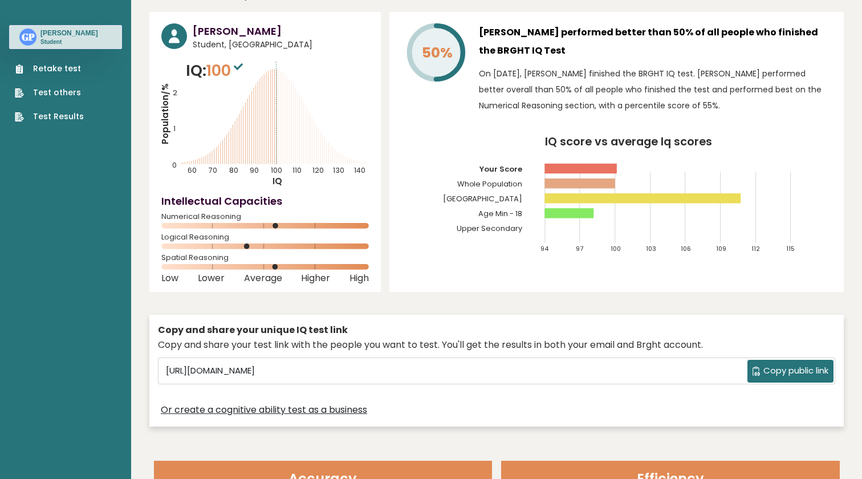
scroll to position [0, 0]
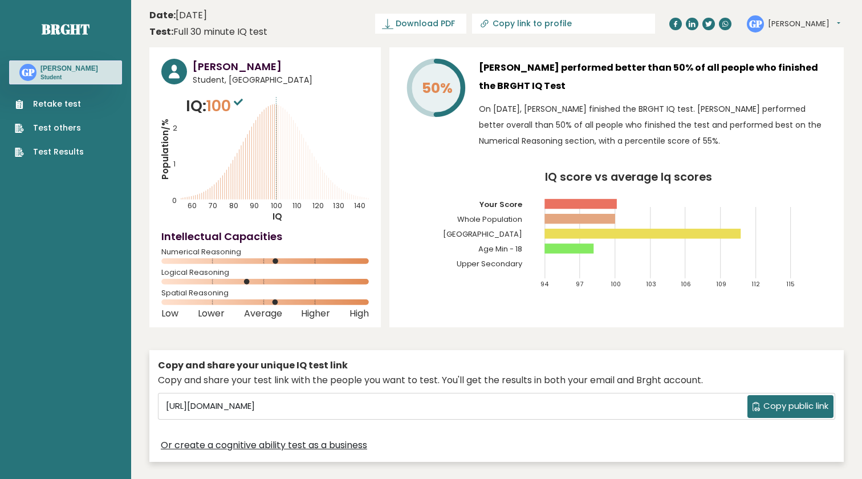
click at [319, 178] on icon "Population/% IQ 0 1 2 60 70 80 90 100 110 120 130 140" at bounding box center [264, 159] width 207 height 128
